Goal: Contribute content: Contribute content

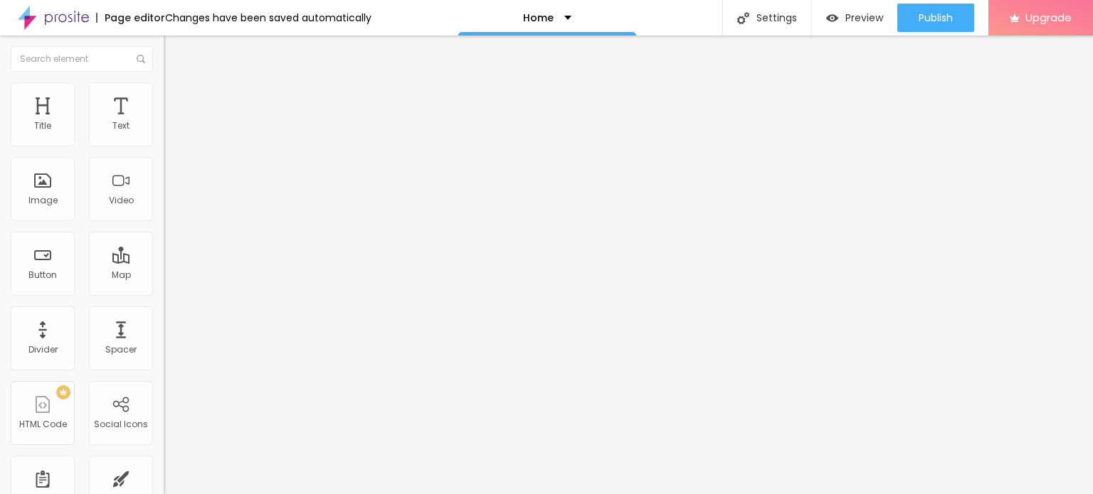
click at [164, 122] on span "Change image" at bounding box center [202, 116] width 76 height 12
click at [164, 292] on input "https://" at bounding box center [249, 284] width 171 height 14
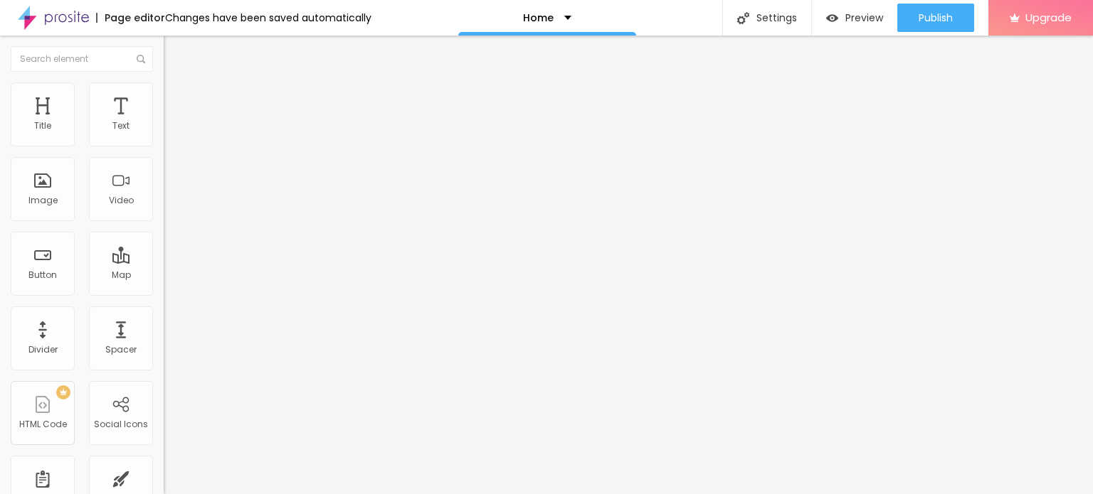
paste input "[DOMAIN_NAME][URL]"
type input "[URL][DOMAIN_NAME]"
click at [164, 325] on div "Change image Image description (Alt) Align Aspect Ratio Original Cinema 16:9 De…" at bounding box center [246, 218] width 164 height 214
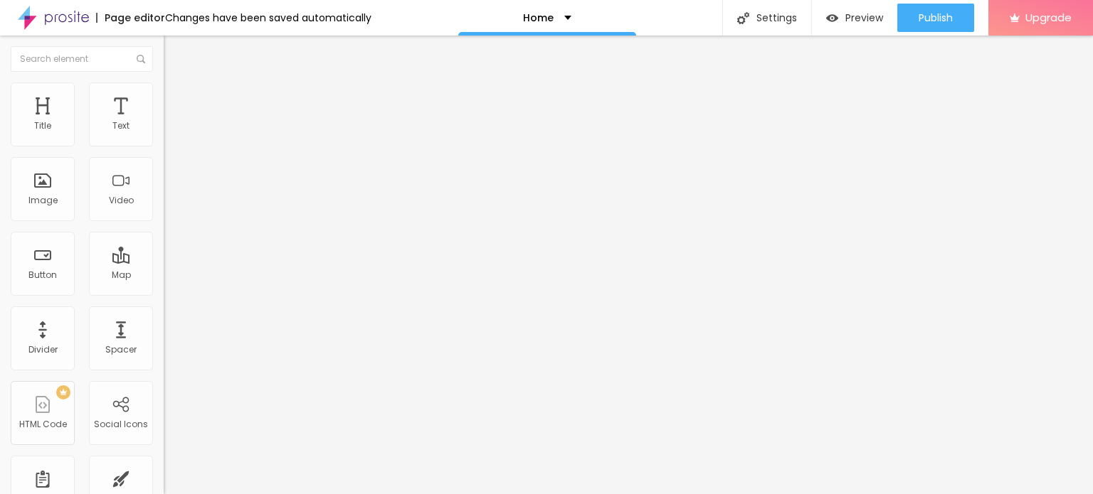
click at [164, 134] on input "Click me" at bounding box center [249, 127] width 171 height 14
paste input "WhatsApp: ✆ [PHONE_NUMBER]"
type input "WhatsApp: ✆ [PHONE_NUMBER]"
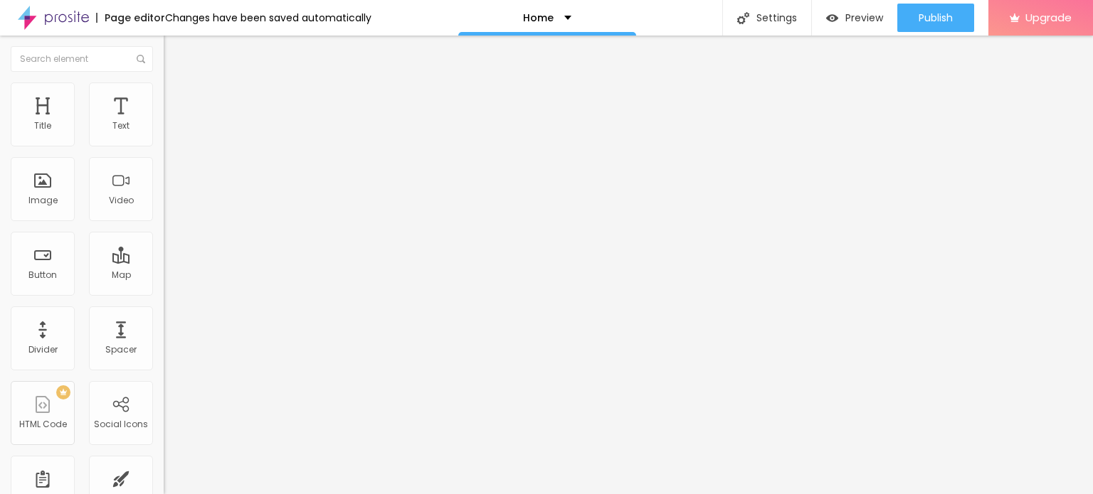
click at [164, 293] on input "https://" at bounding box center [249, 286] width 171 height 14
paste input "[DOMAIN_NAME][URL]"
type input "[URL][DOMAIN_NAME]"
click at [164, 318] on div "Open in new tab" at bounding box center [246, 314] width 164 height 7
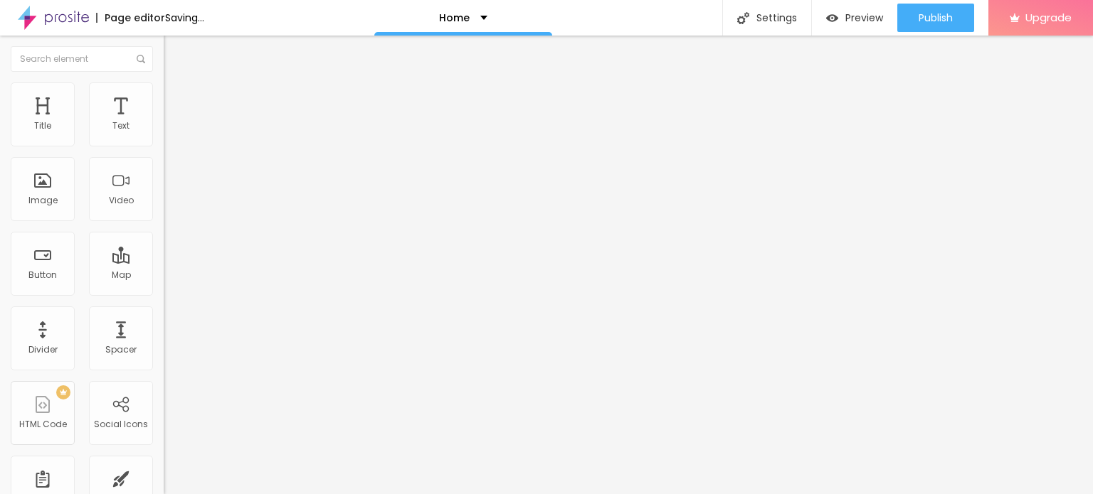
scroll to position [0, 0]
click at [164, 122] on span "Add image" at bounding box center [193, 116] width 58 height 12
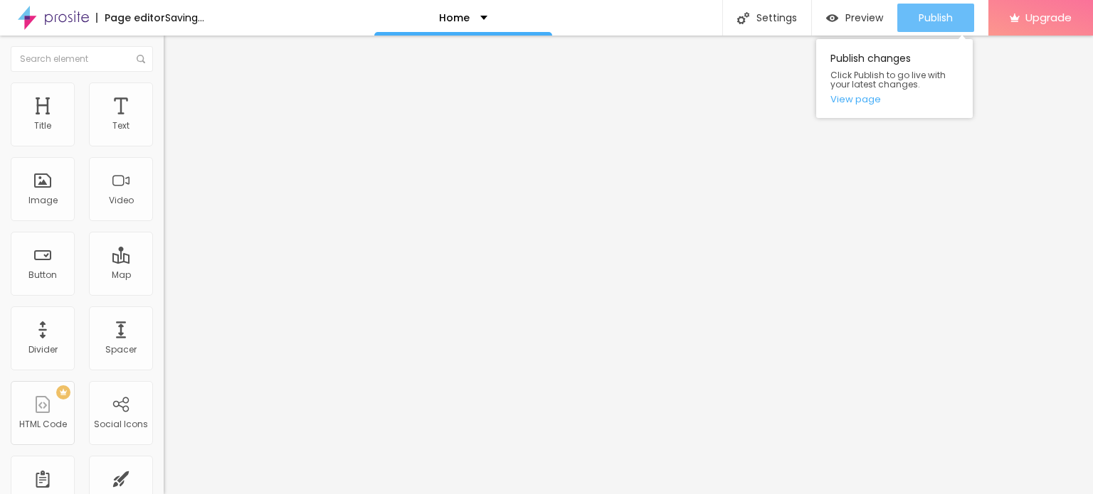
click at [925, 9] on div "Publish" at bounding box center [936, 18] width 34 height 28
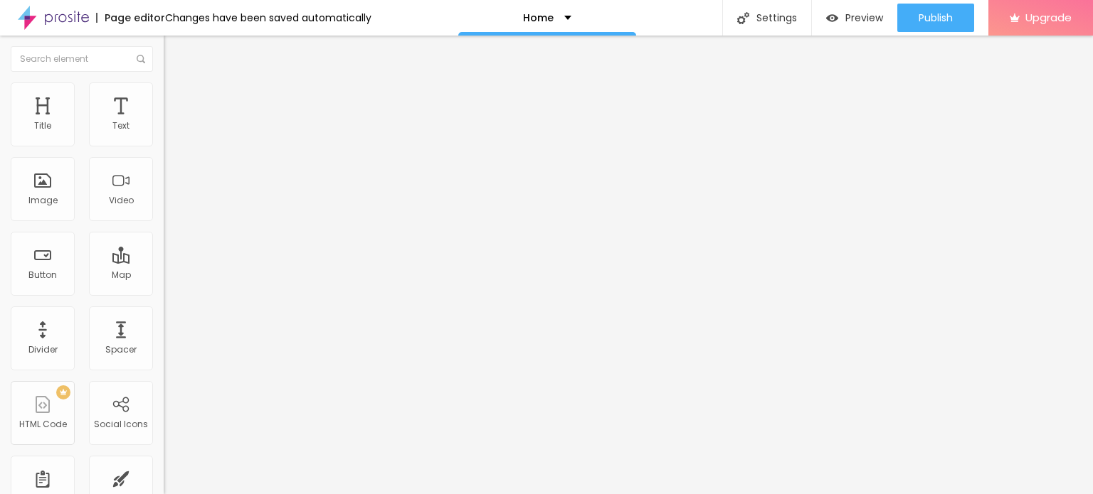
click at [77, 22] on img at bounding box center [53, 18] width 71 height 36
